Goal: Book appointment/travel/reservation

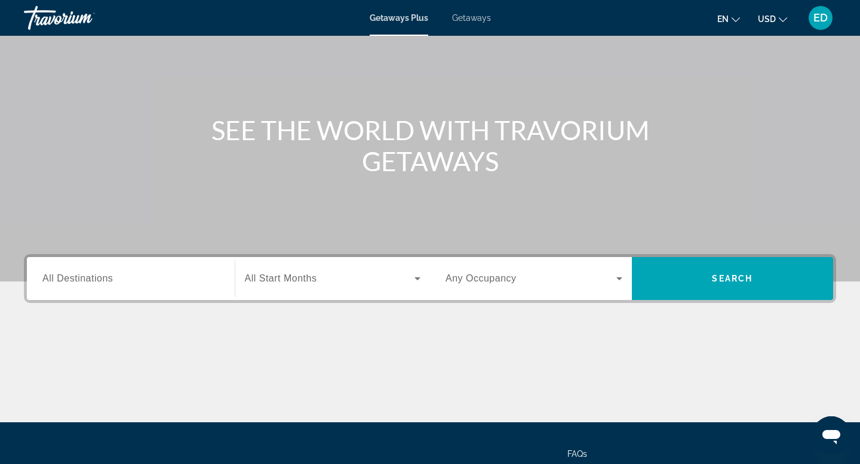
scroll to position [81, 0]
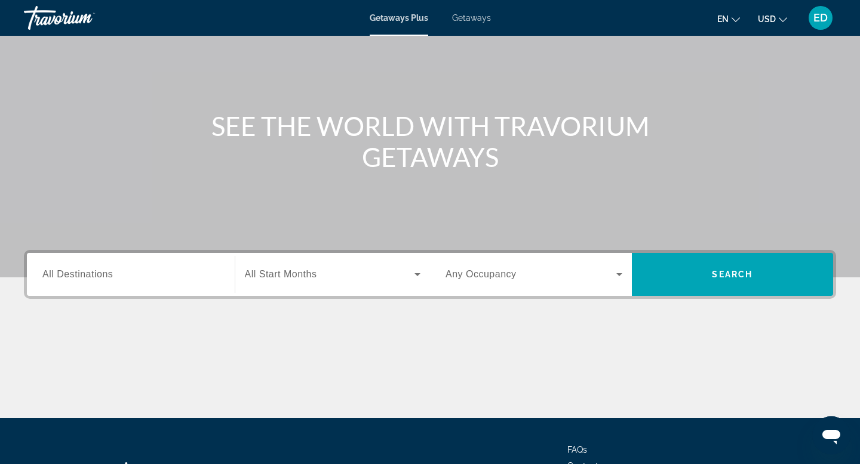
click at [115, 272] on input "Destination All Destinations" at bounding box center [130, 275] width 177 height 14
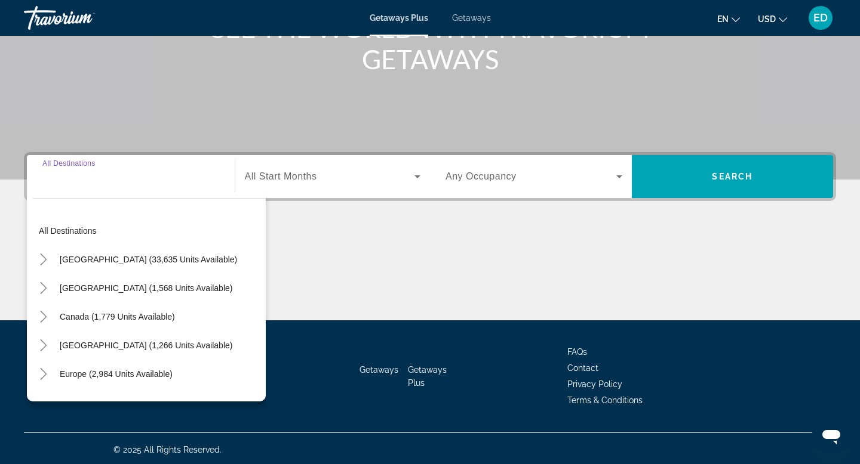
scroll to position [181, 0]
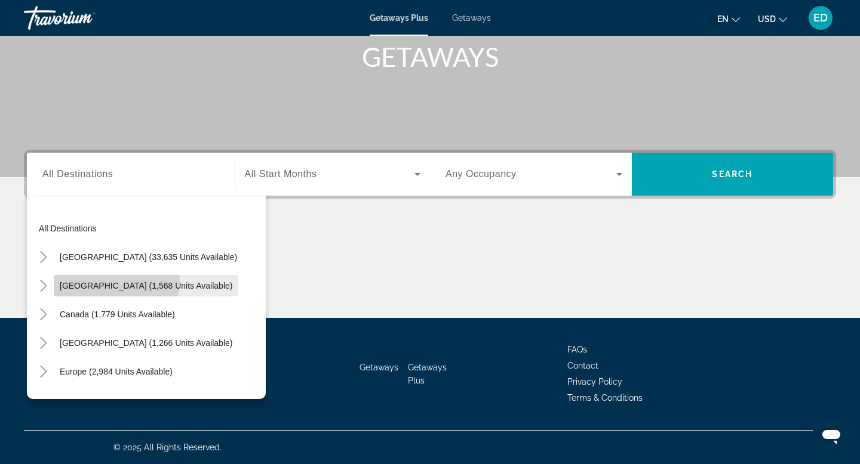
click at [115, 282] on span "[GEOGRAPHIC_DATA] (1,568 units available)" at bounding box center [146, 286] width 173 height 10
type input "**********"
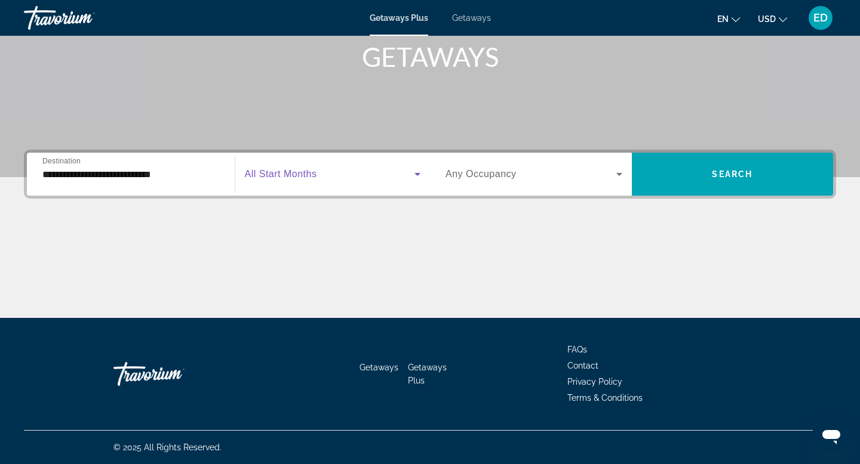
click at [416, 174] on icon "Search widget" at bounding box center [417, 174] width 6 height 3
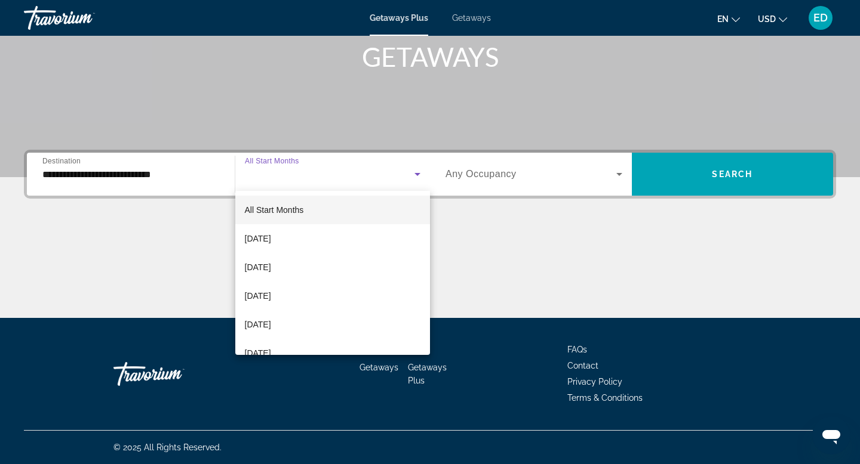
click at [306, 207] on mat-option "All Start Months" at bounding box center [332, 210] width 195 height 29
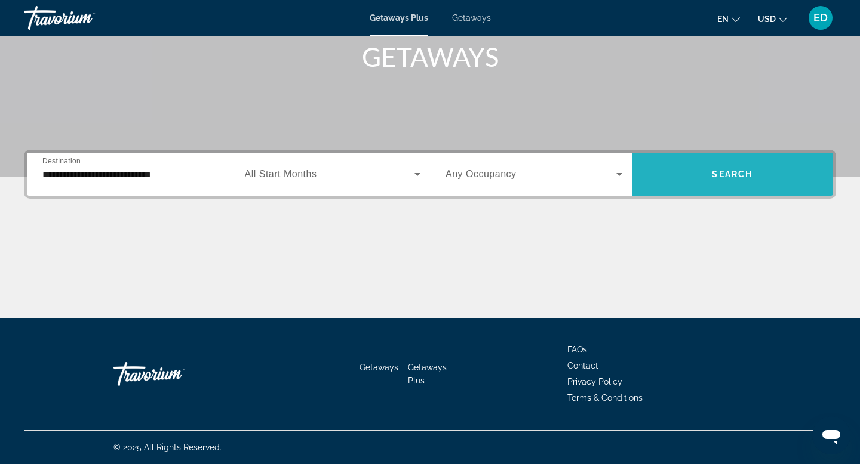
click at [657, 174] on span "Search widget" at bounding box center [733, 174] width 202 height 29
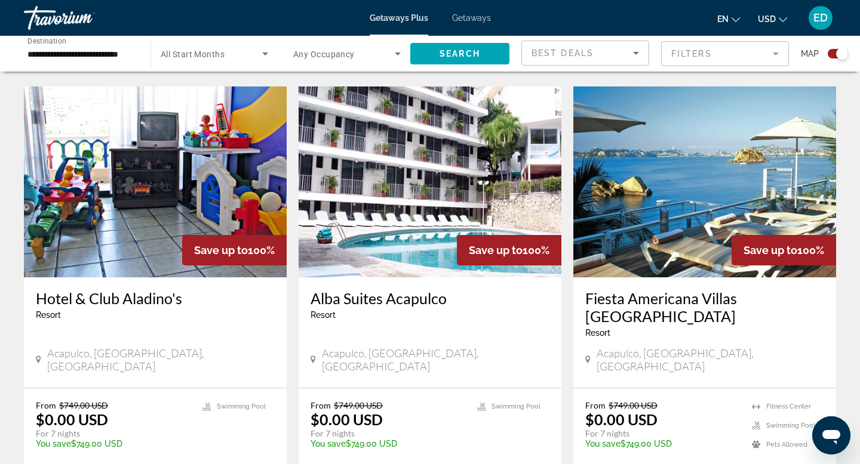
scroll to position [1760, 0]
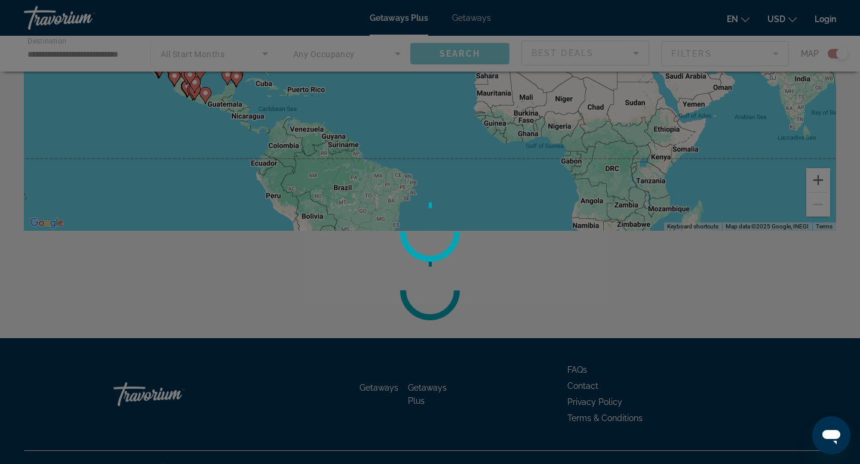
scroll to position [231, 0]
